Goal: Task Accomplishment & Management: Use online tool/utility

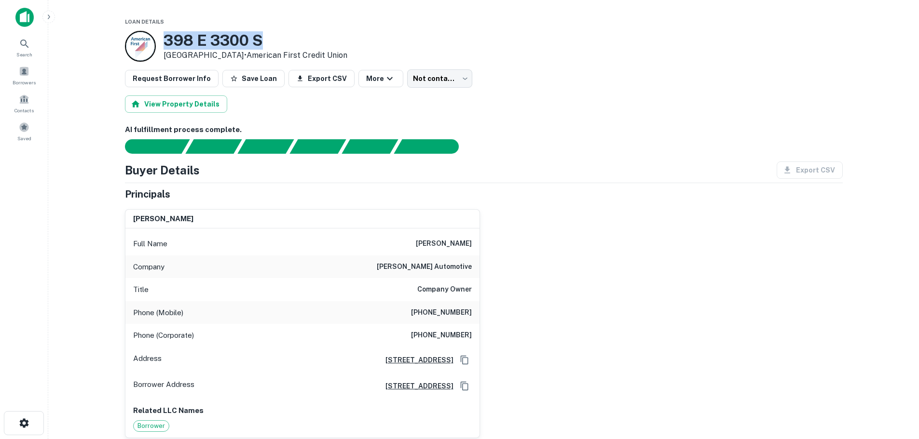
drag, startPoint x: 272, startPoint y: 41, endPoint x: 163, endPoint y: 46, distance: 109.1
click at [164, 46] on h3 "398 E 3300 S" at bounding box center [256, 40] width 184 height 18
copy h3 "398 E 3300 S"
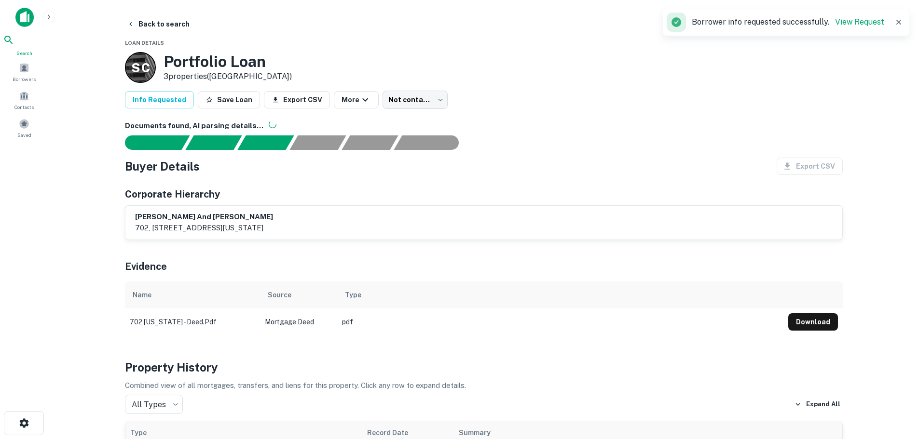
click at [34, 52] on div "Search" at bounding box center [24, 45] width 42 height 23
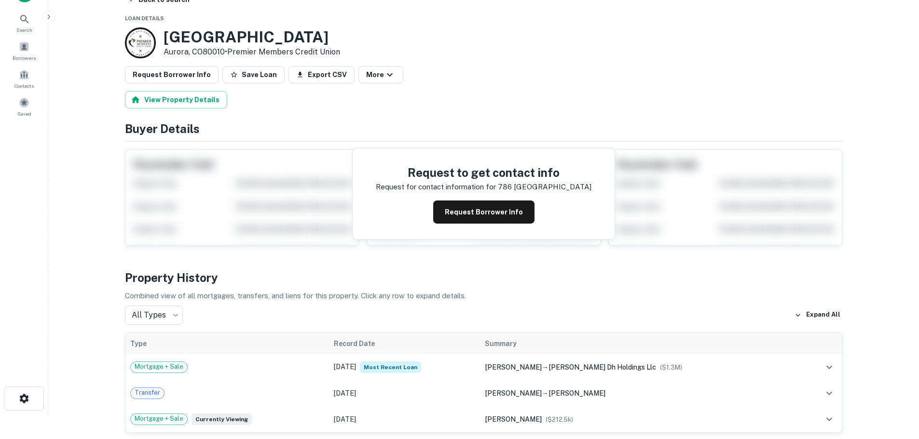
scroll to position [48, 0]
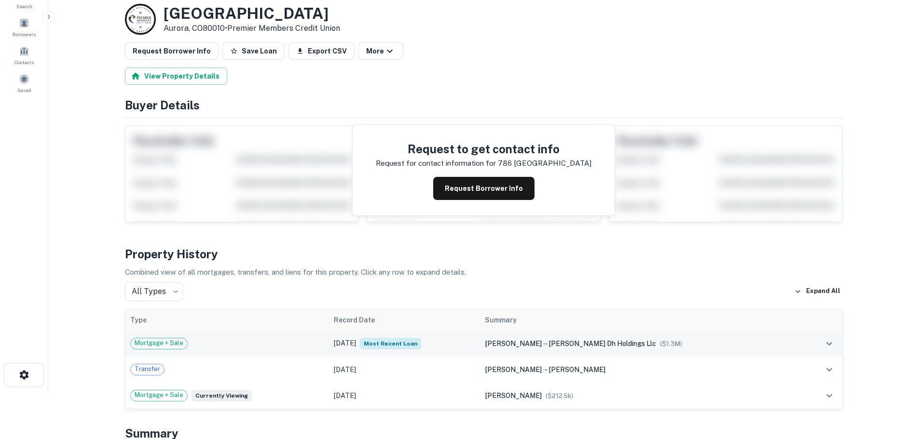
click at [210, 349] on div "Mortgage + Sale" at bounding box center [227, 344] width 194 height 12
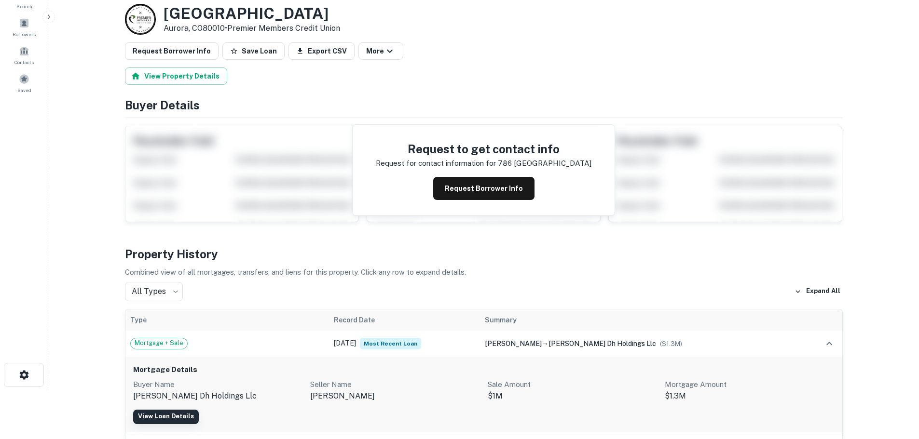
click at [173, 416] on link "View Loan Details" at bounding box center [166, 417] width 66 height 14
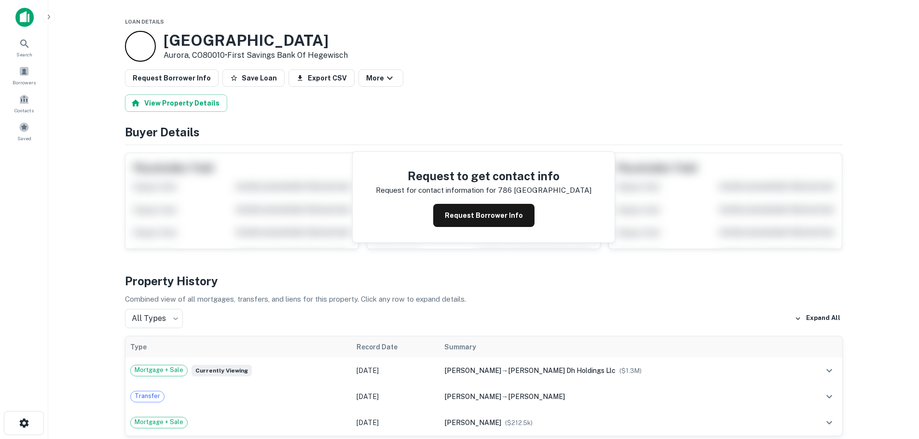
click at [178, 77] on button "Request Borrower Info" at bounding box center [172, 77] width 94 height 17
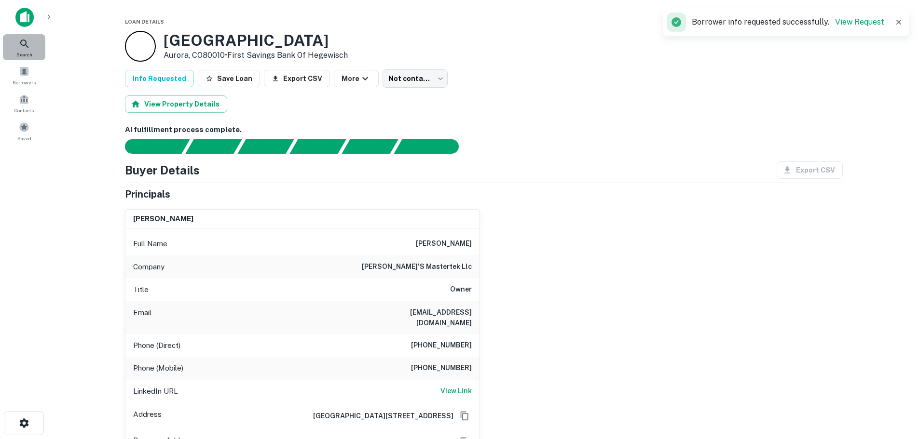
click at [18, 53] on span "Search" at bounding box center [24, 55] width 16 height 8
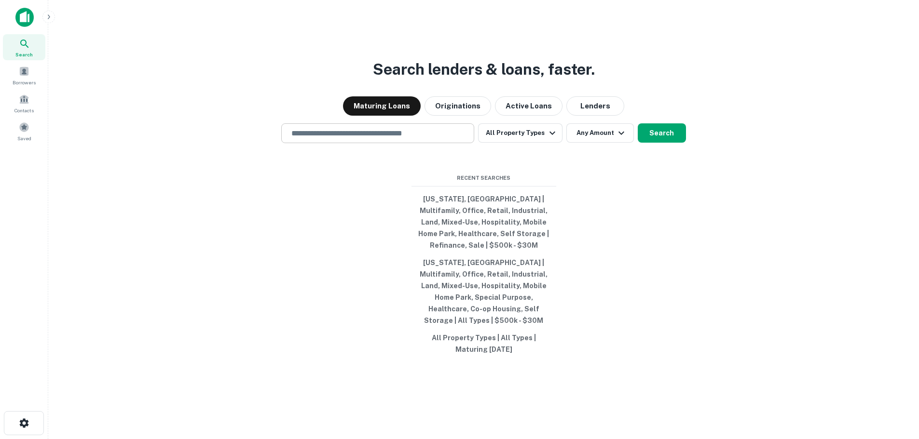
click at [342, 139] on input "text" at bounding box center [378, 133] width 184 height 11
paste input "**********"
type input "**********"
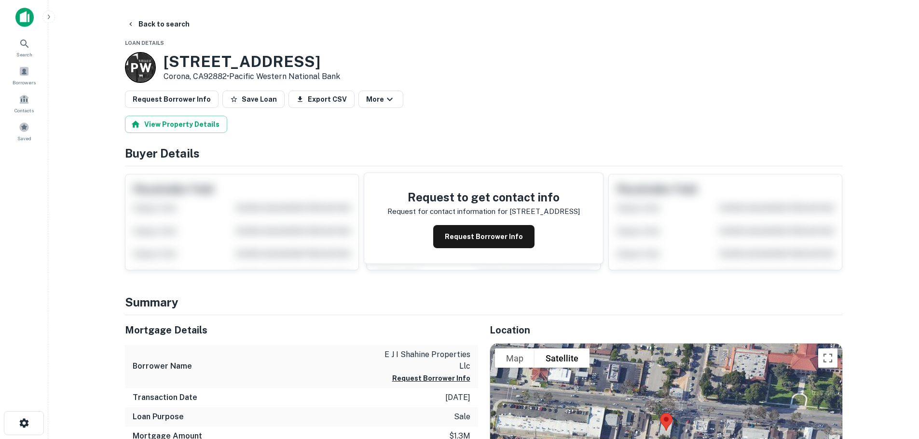
click at [160, 98] on button "Request Borrower Info" at bounding box center [172, 99] width 94 height 17
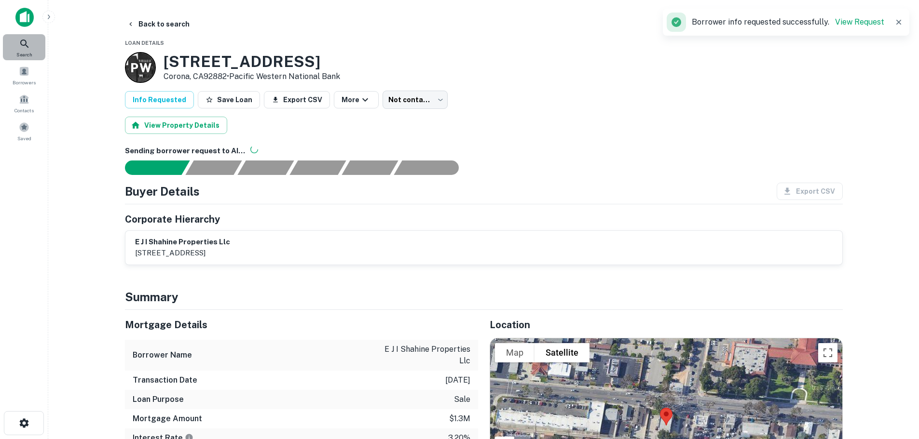
click at [35, 48] on div "Search" at bounding box center [24, 47] width 42 height 26
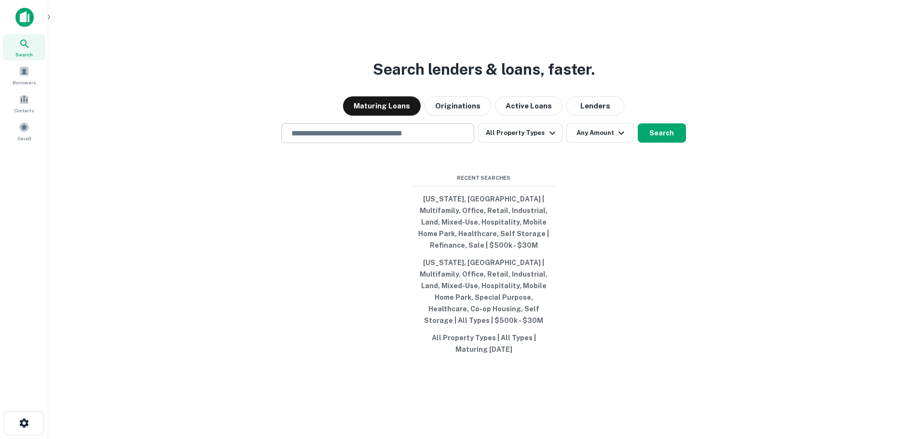
click at [344, 137] on input "text" at bounding box center [378, 133] width 184 height 11
paste input "**********"
type input "**********"
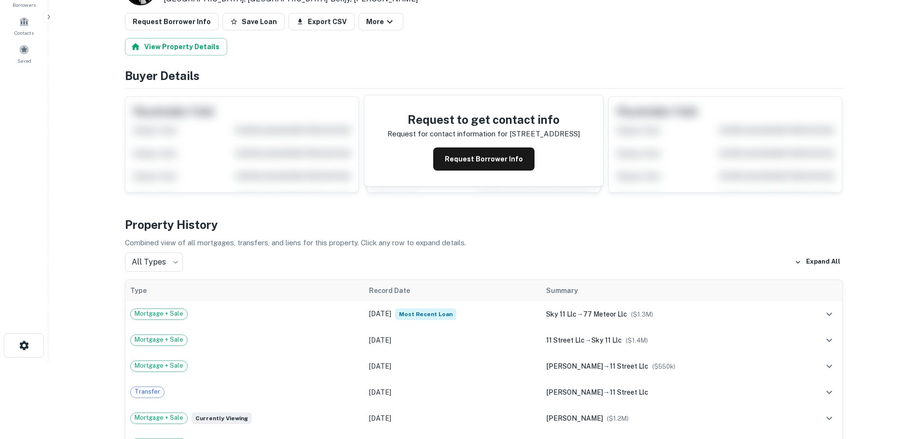
scroll to position [96, 0]
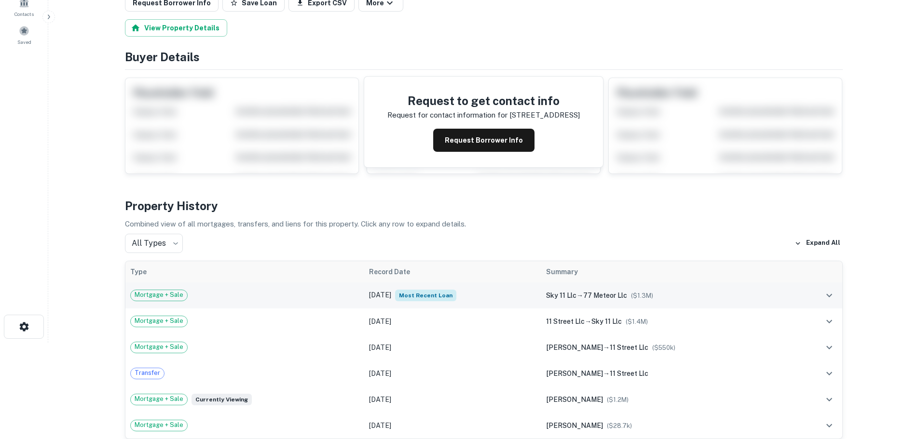
click at [250, 301] on div "Mortgage + Sale" at bounding box center [245, 296] width 230 height 12
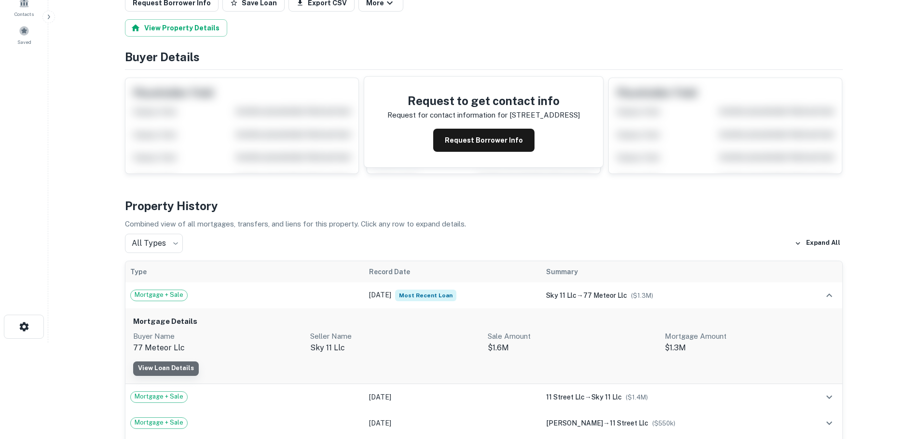
click at [184, 362] on link "View Loan Details" at bounding box center [166, 369] width 66 height 14
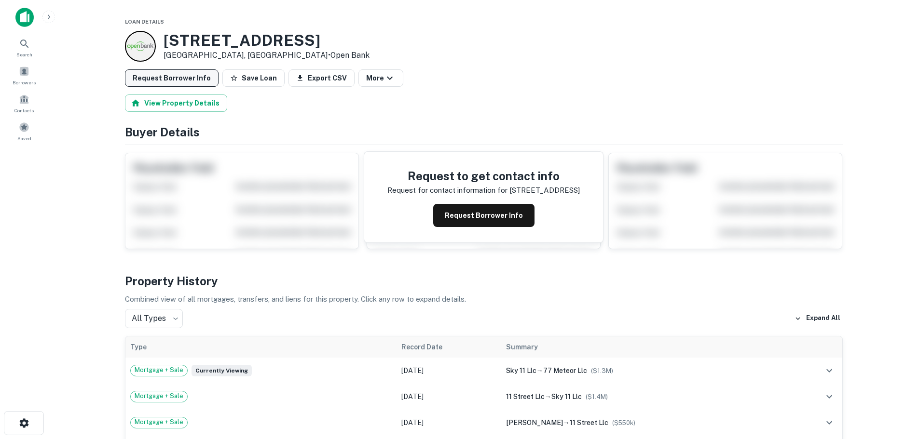
click at [194, 83] on button "Request Borrower Info" at bounding box center [172, 77] width 94 height 17
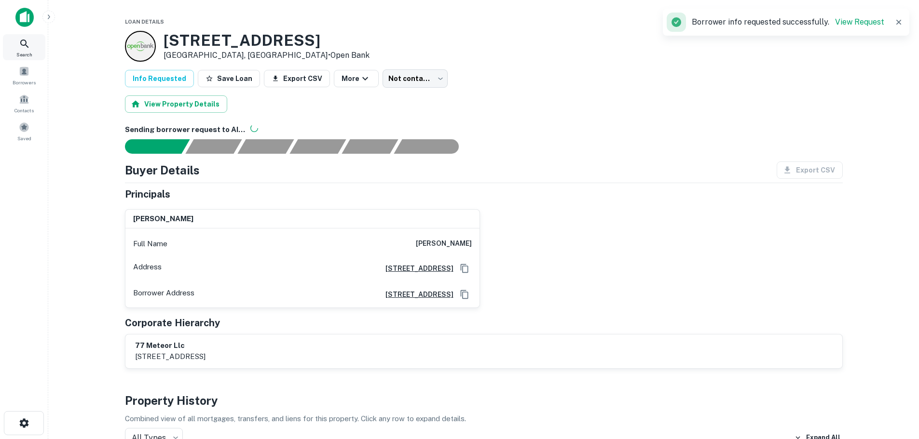
click at [33, 51] on div "Search" at bounding box center [24, 47] width 42 height 26
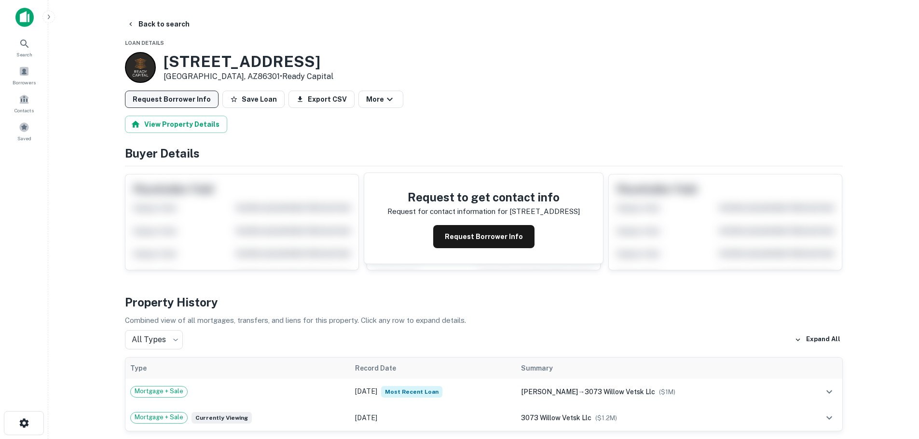
click at [169, 103] on button "Request Borrower Info" at bounding box center [172, 99] width 94 height 17
